Goal: Information Seeking & Learning: Check status

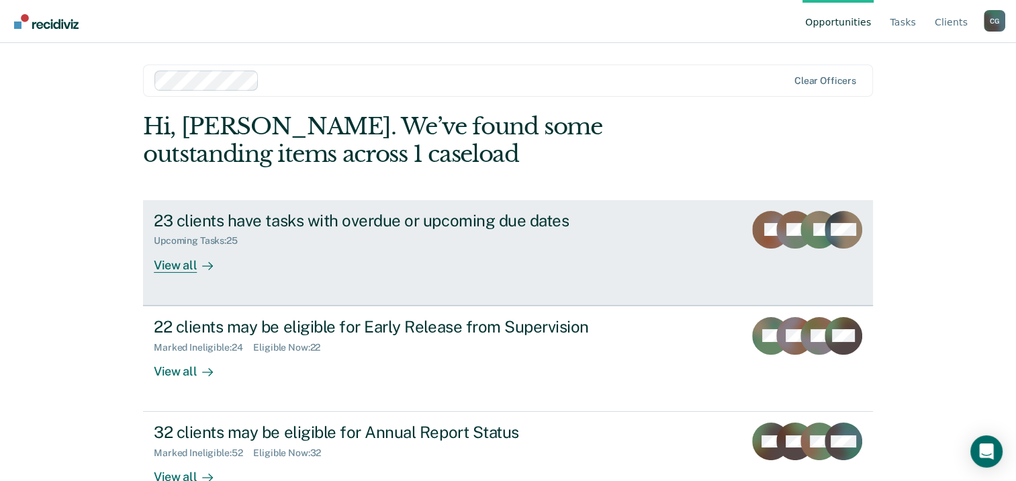
click at [406, 223] on div "23 clients have tasks with overdue or upcoming due dates" at bounding box center [389, 220] width 471 height 19
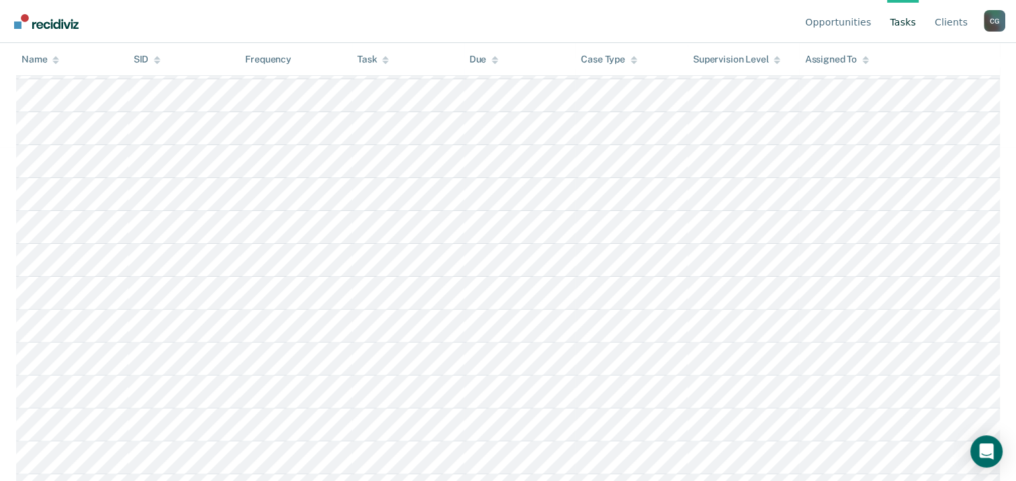
scroll to position [60, 0]
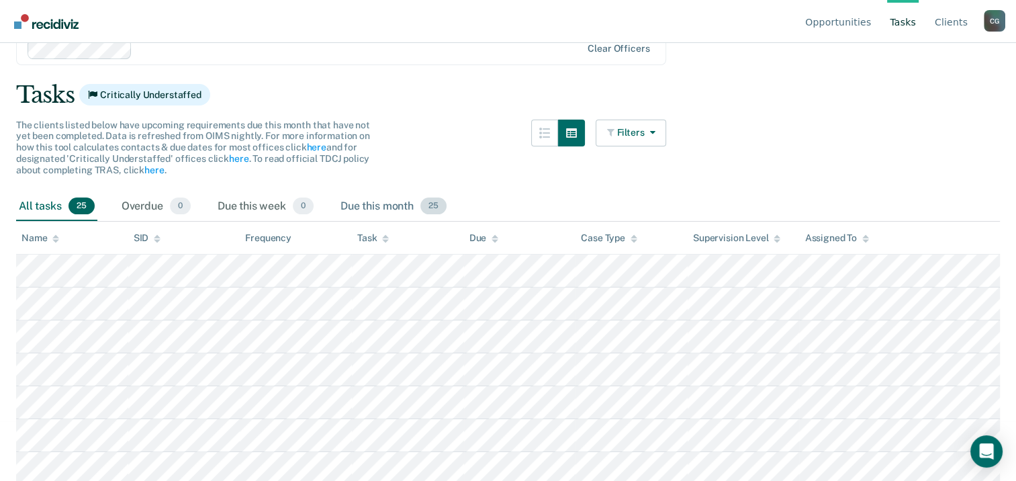
click at [391, 203] on div "Due this month 25" at bounding box center [393, 207] width 111 height 30
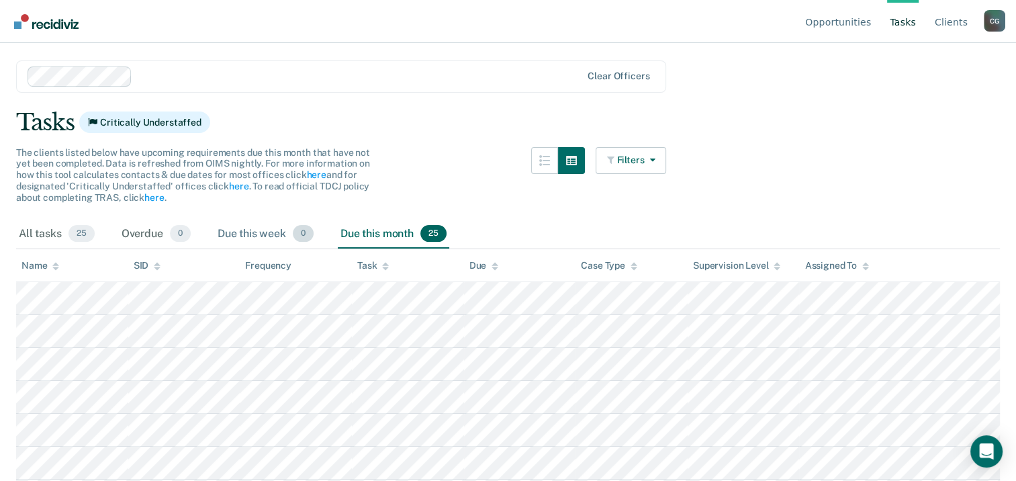
scroll to position [0, 0]
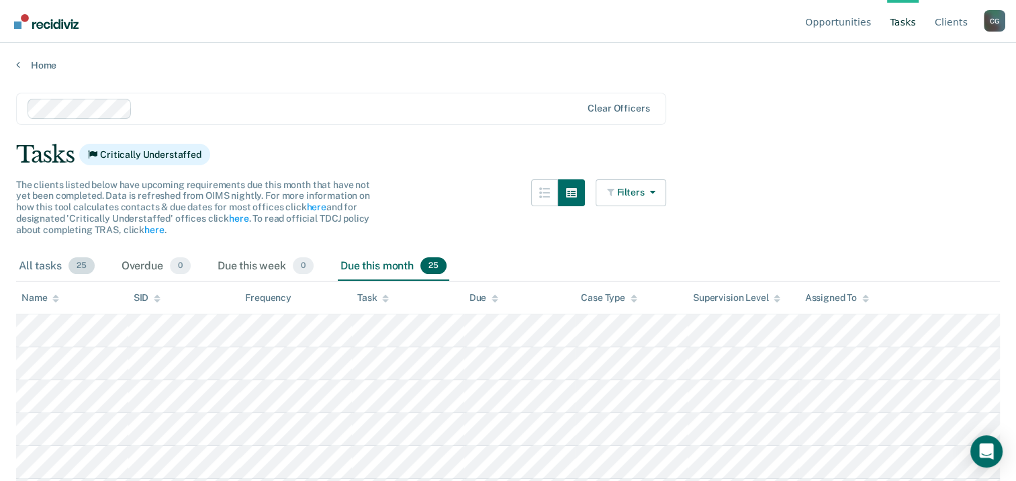
click at [32, 263] on div "All tasks 25" at bounding box center [56, 267] width 81 height 30
click at [962, 23] on link "Client s" at bounding box center [951, 21] width 38 height 43
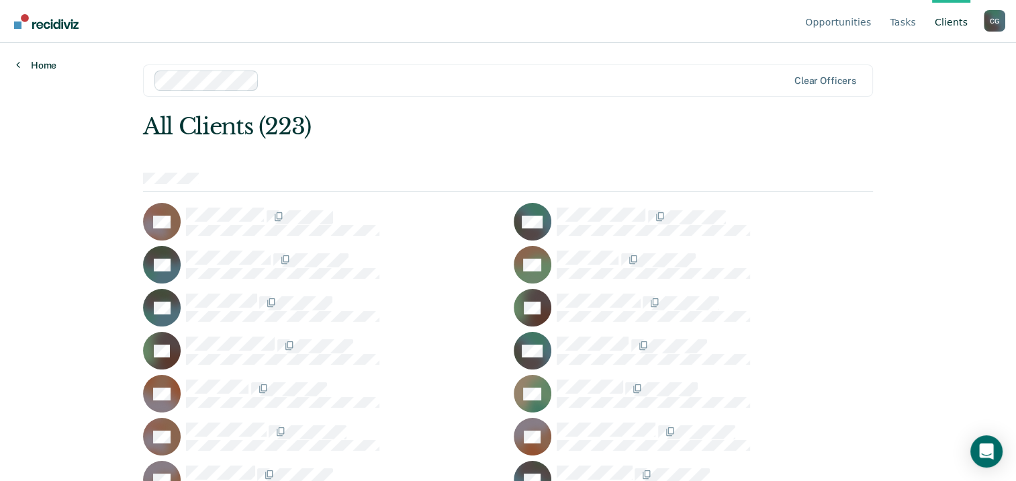
click at [36, 69] on link "Home" at bounding box center [36, 65] width 40 height 12
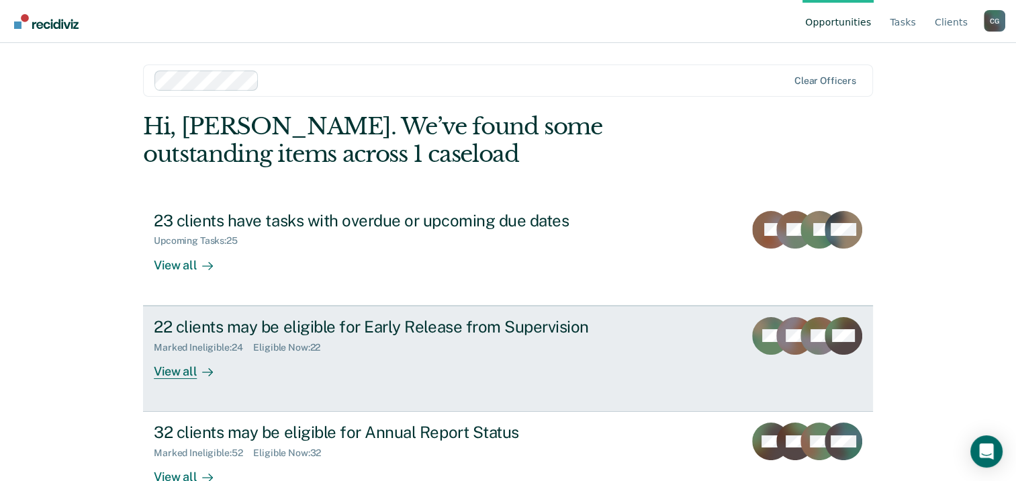
click at [303, 330] on div "22 clients may be eligible for Early Release from Supervision" at bounding box center [389, 326] width 471 height 19
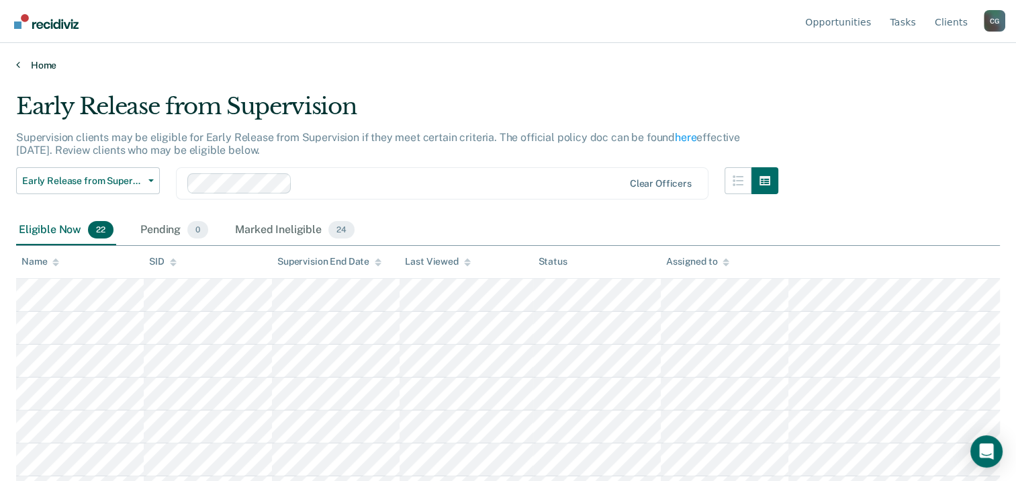
click at [38, 64] on link "Home" at bounding box center [508, 65] width 984 height 12
